Goal: Transaction & Acquisition: Register for event/course

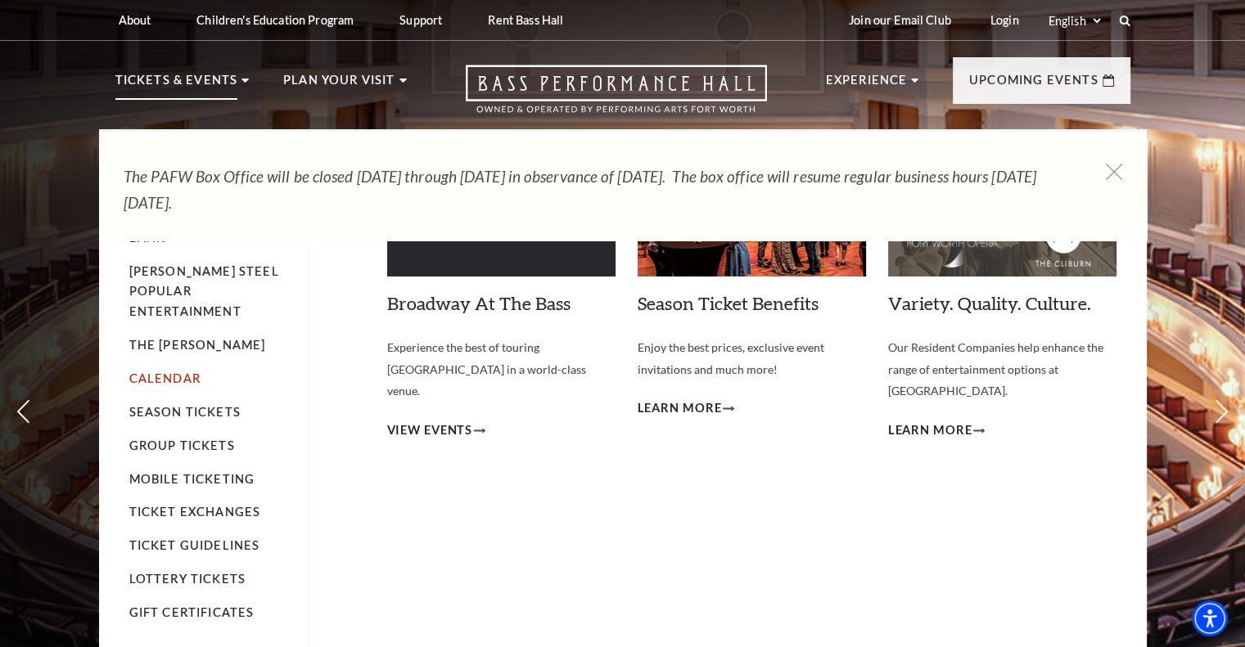
click at [160, 372] on link "Calendar" at bounding box center [164, 379] width 71 height 14
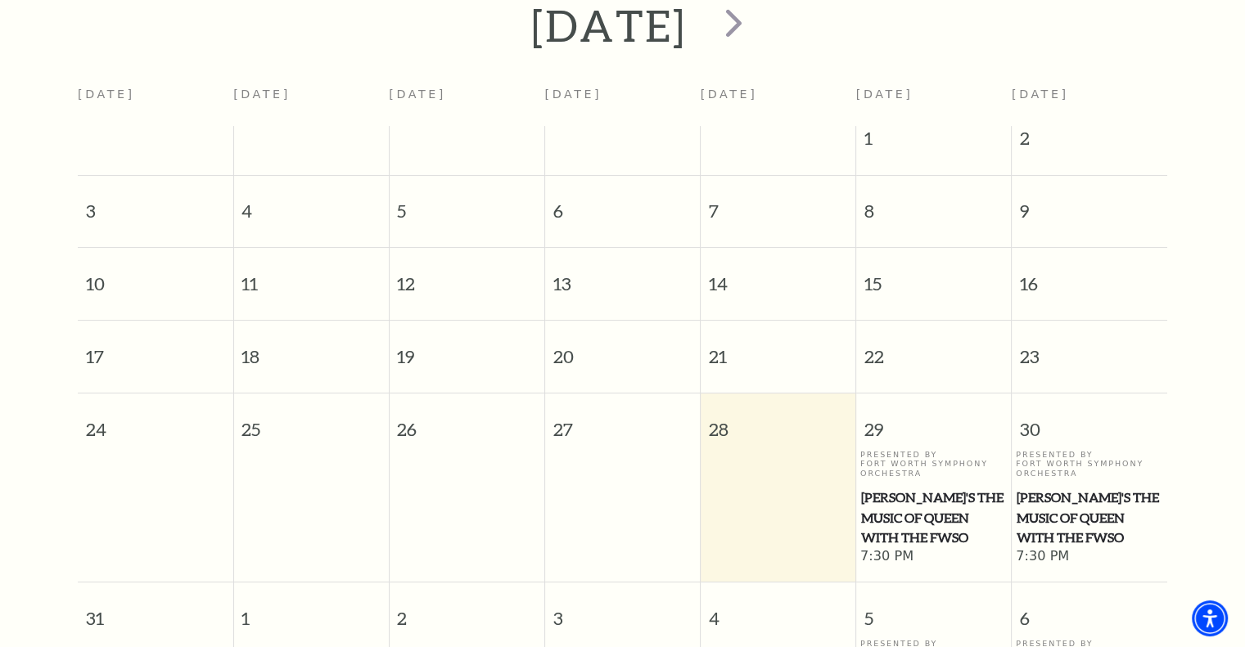
scroll to position [390, 0]
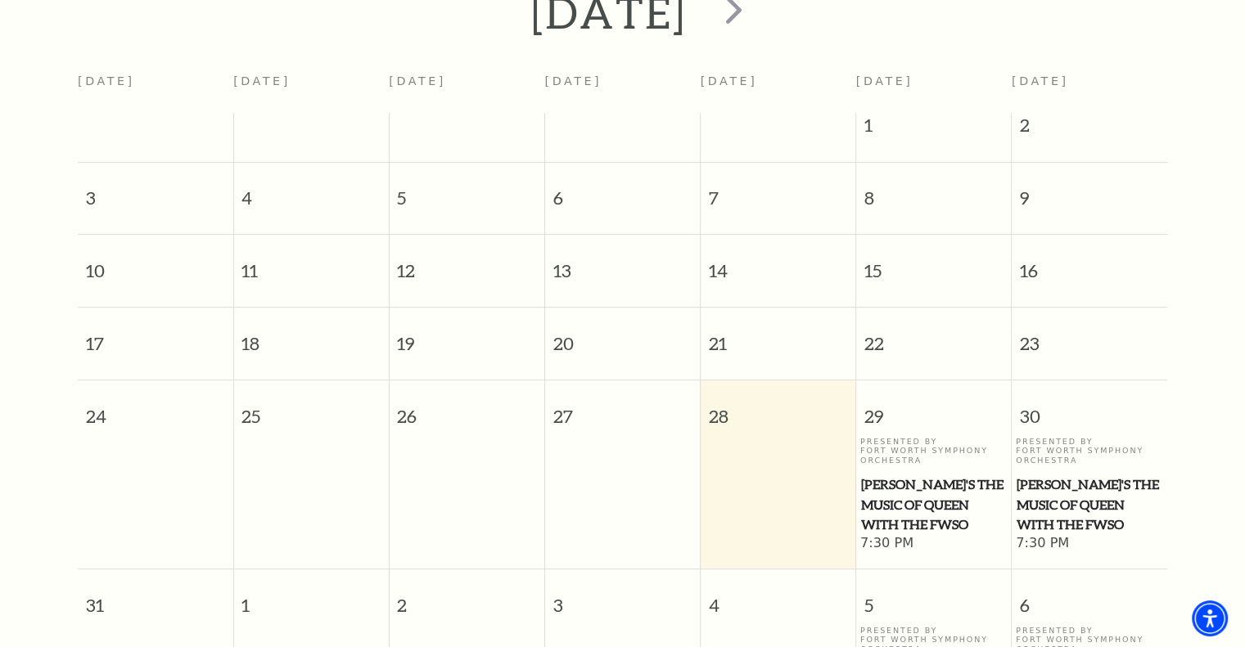
click at [896, 484] on span "[PERSON_NAME]'s The Music of Queen with the FWSO" at bounding box center [934, 505] width 146 height 61
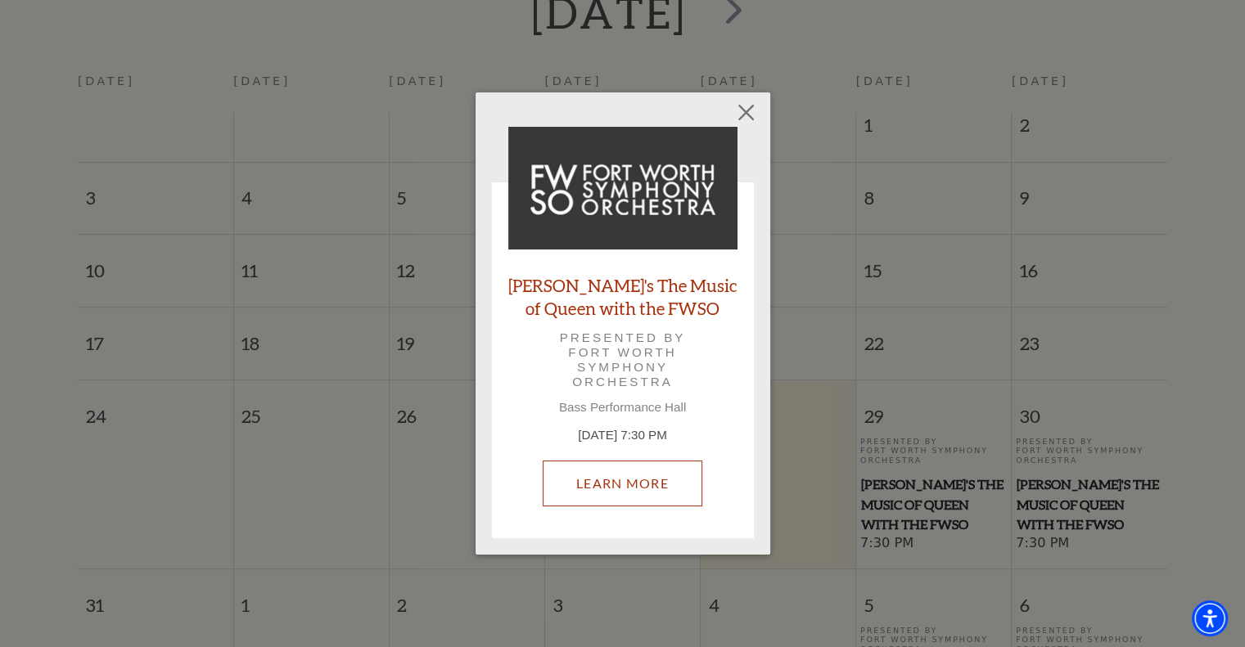
click at [668, 493] on link "Learn More" at bounding box center [623, 484] width 160 height 46
